Goal: Information Seeking & Learning: Check status

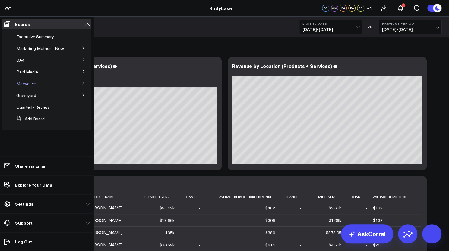
click at [24, 86] on span "Meevo" at bounding box center [22, 84] width 13 height 6
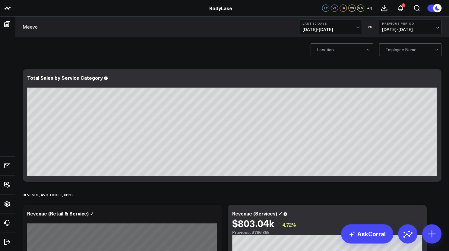
click at [341, 30] on span "[DATE] - [DATE]" at bounding box center [330, 29] width 56 height 5
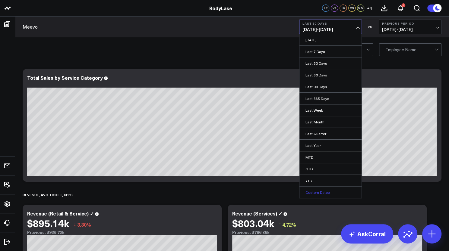
click at [328, 190] on link "Custom Dates" at bounding box center [330, 192] width 62 height 11
select select "7"
select select "2025"
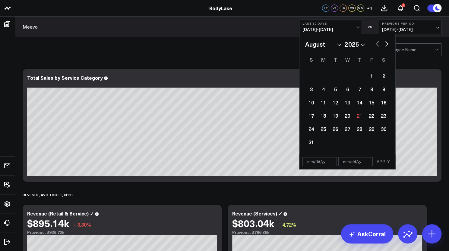
click at [336, 28] on span "[DATE] - [DATE]" at bounding box center [330, 29] width 56 height 5
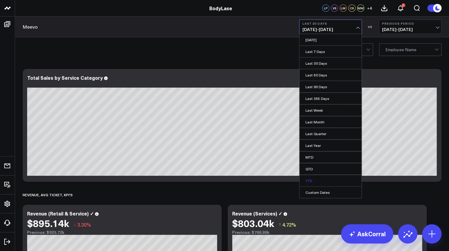
click at [315, 175] on link "YTD" at bounding box center [330, 180] width 62 height 11
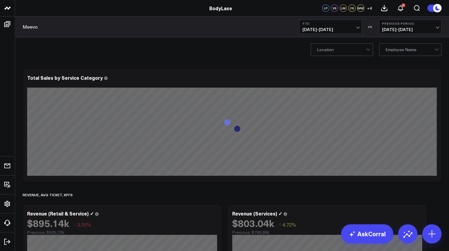
click at [413, 32] on span "[DATE] - [DATE]" at bounding box center [410, 29] width 56 height 5
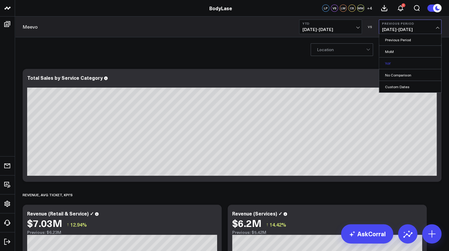
click at [401, 63] on link "YoY" at bounding box center [410, 63] width 62 height 11
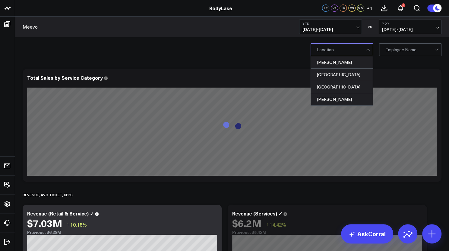
click at [390, 51] on div at bounding box center [409, 50] width 49 height 12
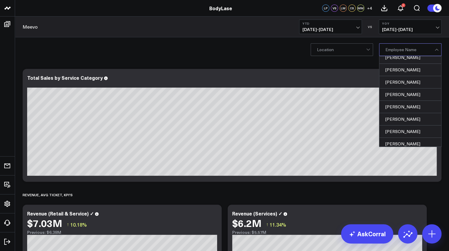
scroll to position [142, 0]
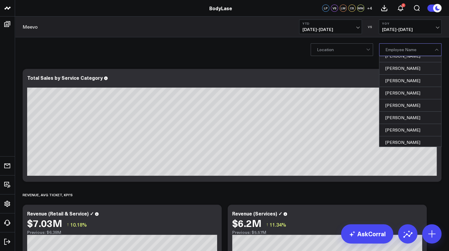
click at [402, 106] on div "[PERSON_NAME]" at bounding box center [410, 105] width 62 height 12
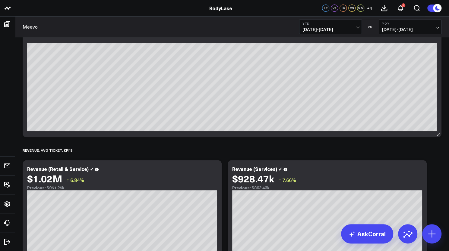
scroll to position [46, 0]
